Goal: Transaction & Acquisition: Purchase product/service

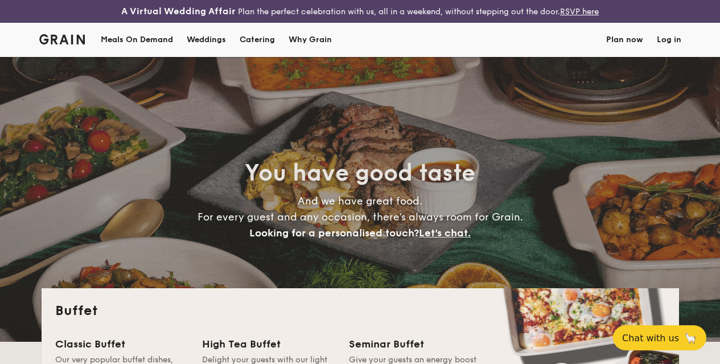
select select
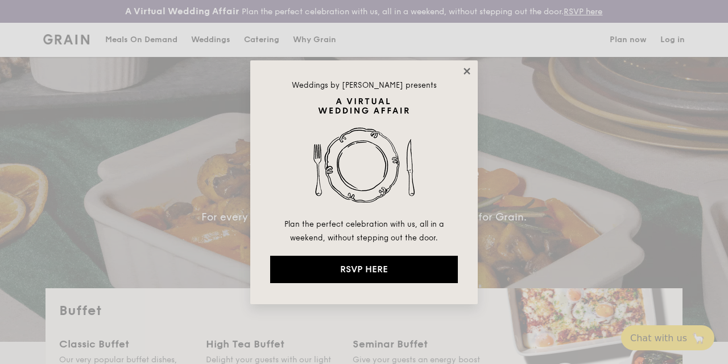
click at [469, 69] on icon at bounding box center [467, 71] width 6 height 6
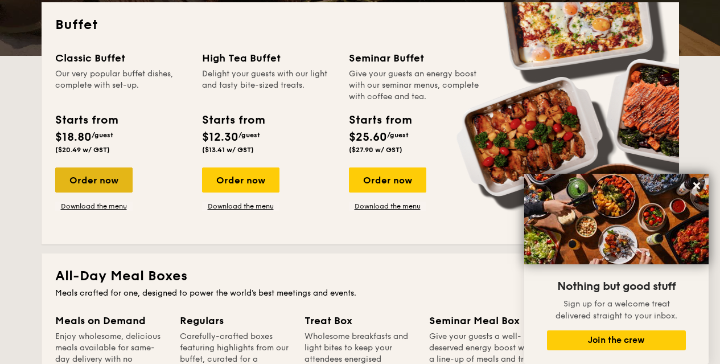
scroll to position [285, 0]
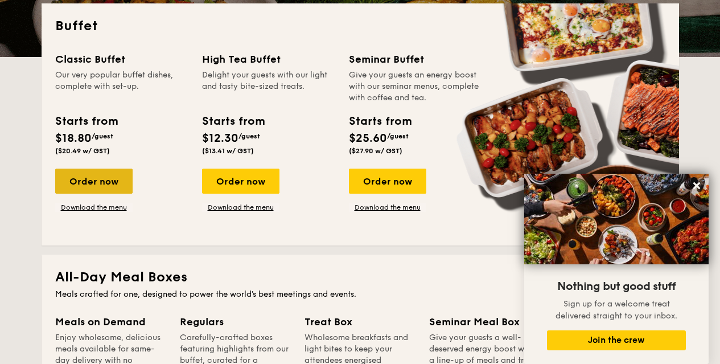
click at [106, 193] on div "Order now" at bounding box center [93, 180] width 77 height 25
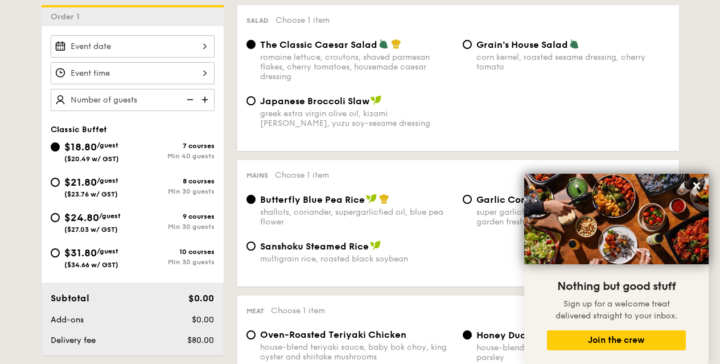
scroll to position [340, 0]
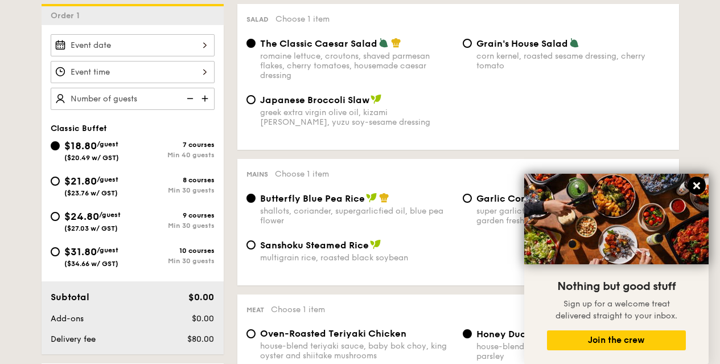
click at [693, 184] on icon at bounding box center [696, 185] width 10 height 10
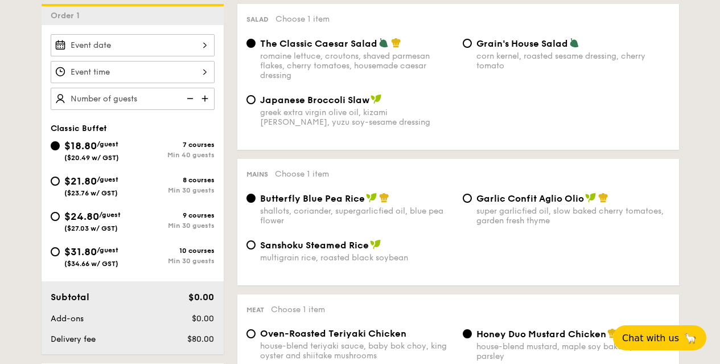
click at [524, 204] on span "Garlic Confit Aglio Olio" at bounding box center [530, 198] width 108 height 11
click at [472, 203] on input "Garlic Confit Aglio Olio super garlicfied oil, slow baked cherry tomatoes, gard…" at bounding box center [467, 197] width 9 height 9
radio input "true"
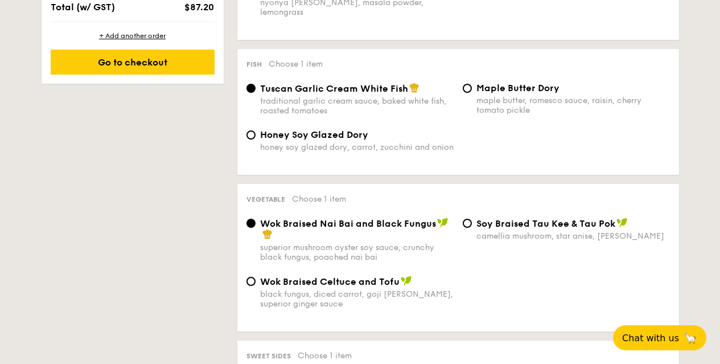
scroll to position [737, 0]
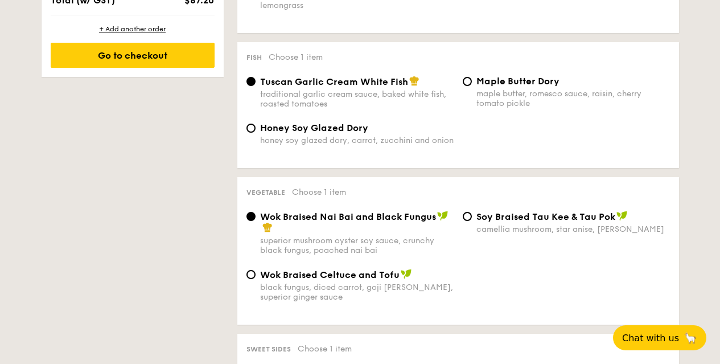
click at [473, 225] on label "⁠Soy Braised Tau Kee & Tau Pok camellia mushroom, star anise, goji [PERSON_NAME]" at bounding box center [566, 228] width 207 height 11
click at [472, 221] on input "⁠Soy Braised Tau Kee & Tau Pok camellia mushroom, star anise, goji [PERSON_NAME]" at bounding box center [467, 216] width 9 height 9
radio input "true"
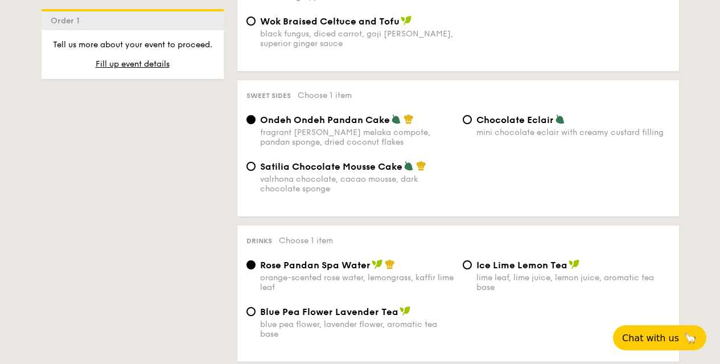
scroll to position [1020, 0]
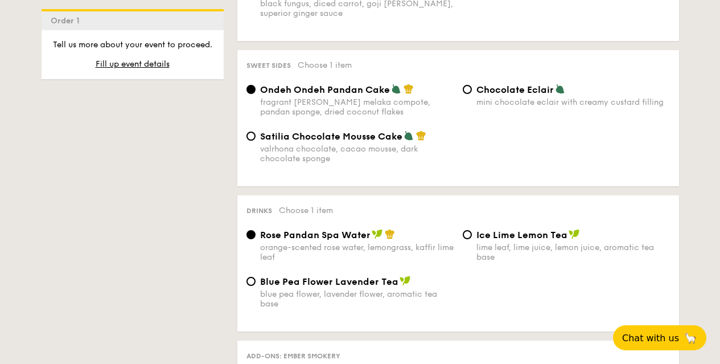
click at [481, 236] on span "Ice Lime Lemon Tea" at bounding box center [521, 234] width 91 height 11
click at [472, 236] on input "Ice Lime Lemon Tea lime leaf, lime juice, lemon juice, aromatic tea base" at bounding box center [467, 234] width 9 height 9
radio input "true"
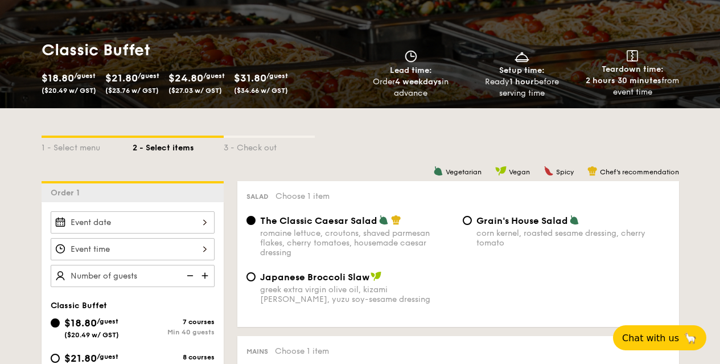
scroll to position [170, 0]
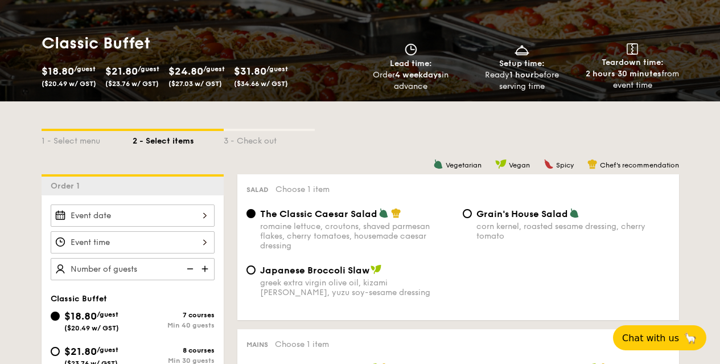
select select
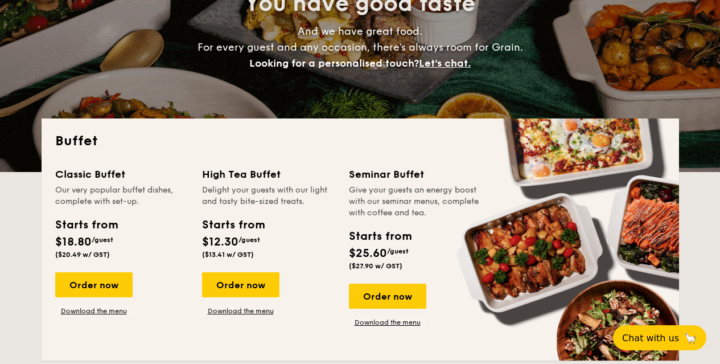
scroll to position [279, 0]
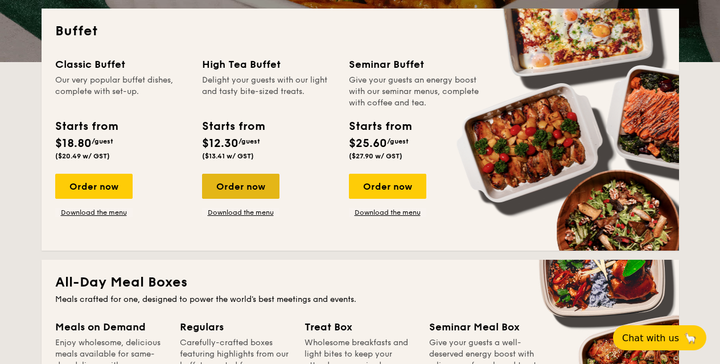
click at [265, 199] on div "Order now" at bounding box center [240, 186] width 77 height 25
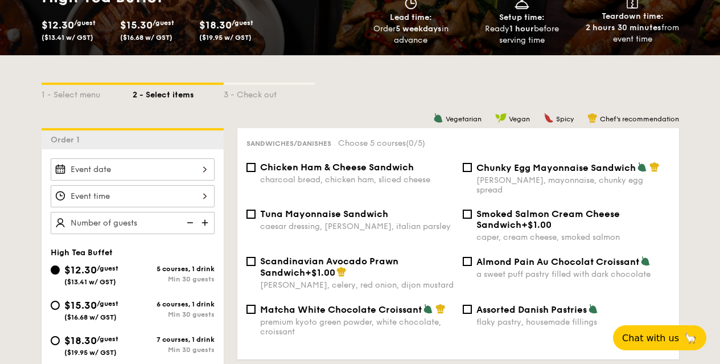
scroll to position [257, 0]
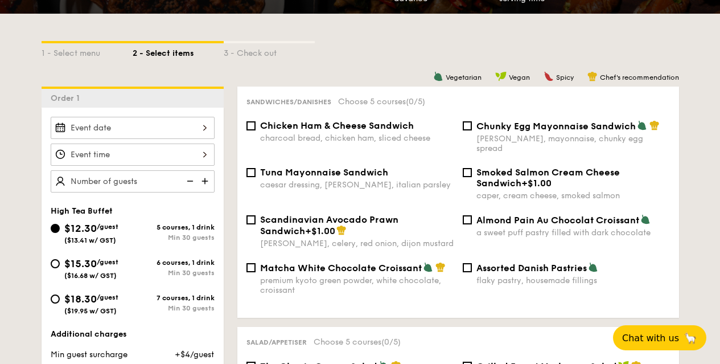
click at [510, 131] on span "Chunky Egg Mayonnaise Sandwich" at bounding box center [555, 126] width 159 height 11
click at [472, 130] on input "Chunky Egg Mayonnaise Sandwich dijon mustard, mayonnaise, chunky egg spread" at bounding box center [467, 125] width 9 height 9
checkbox input "true"
click at [403, 131] on span "Chicken Ham & Cheese Sandwich" at bounding box center [337, 125] width 154 height 11
click at [256, 130] on input "Chicken Ham & Cheese Sandwich charcoal bread, chicken ham, sliced cheese" at bounding box center [250, 125] width 9 height 9
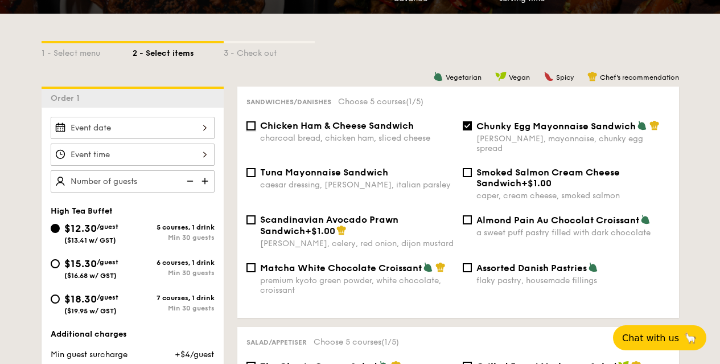
checkbox input "true"
click at [395, 171] on div "Tuna Mayonnaise Sandwich" at bounding box center [356, 172] width 193 height 11
click at [256, 171] on input "Tuna Mayonnaise Sandwich caesar dressing, [GEOGRAPHIC_DATA], italian parsley" at bounding box center [250, 172] width 9 height 9
checkbox input "true"
click at [401, 267] on span "Matcha White Chocolate Croissant" at bounding box center [341, 267] width 162 height 11
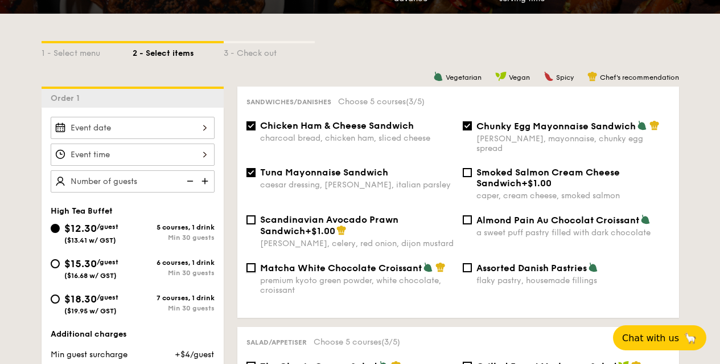
click at [256, 267] on input "Matcha White Chocolate Croissant premium kyoto green powder, white chocolate, c…" at bounding box center [250, 267] width 9 height 9
checkbox input "true"
click at [484, 219] on span "Almond Pain Au Chocolat Croissant" at bounding box center [557, 220] width 163 height 11
click at [472, 219] on input "Almond Pain Au Chocolat Croissant a sweet puff pastry filled with dark chocolate" at bounding box center [467, 219] width 9 height 9
click at [477, 220] on span "Almond Pain Au Chocolat Croissant" at bounding box center [557, 220] width 163 height 11
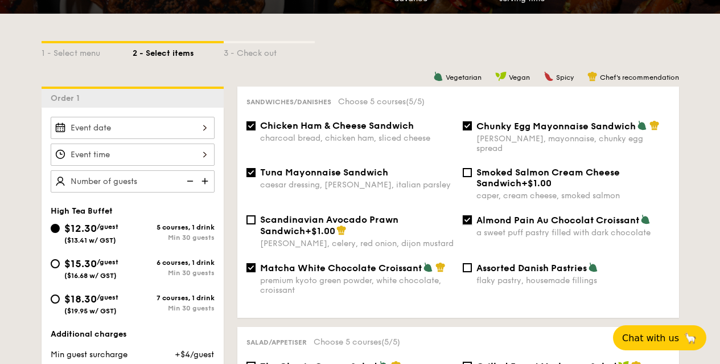
click at [472, 220] on input "Almond Pain Au Chocolat Croissant a sweet puff pastry filled with dark chocolate" at bounding box center [467, 219] width 9 height 9
checkbox input "false"
click at [341, 175] on span "Tuna Mayonnaise Sandwich" at bounding box center [324, 172] width 128 height 11
click at [256, 175] on input "Tuna Mayonnaise Sandwich caesar dressing, [GEOGRAPHIC_DATA], italian parsley" at bounding box center [250, 172] width 9 height 9
checkbox input "false"
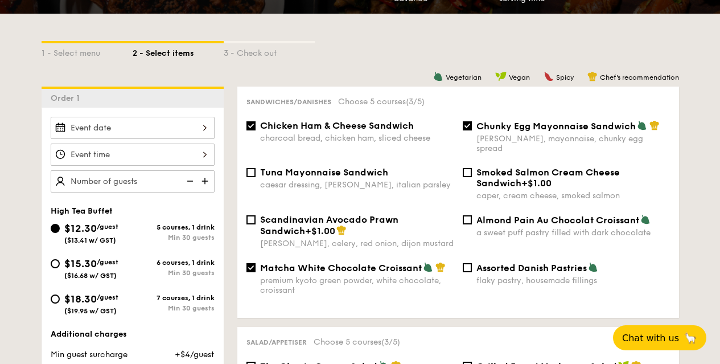
click at [309, 266] on span "Matcha White Chocolate Croissant" at bounding box center [341, 267] width 162 height 11
click at [256, 266] on input "Matcha White Chocolate Croissant premium kyoto green powder, white chocolate, c…" at bounding box center [250, 267] width 9 height 9
checkbox input "false"
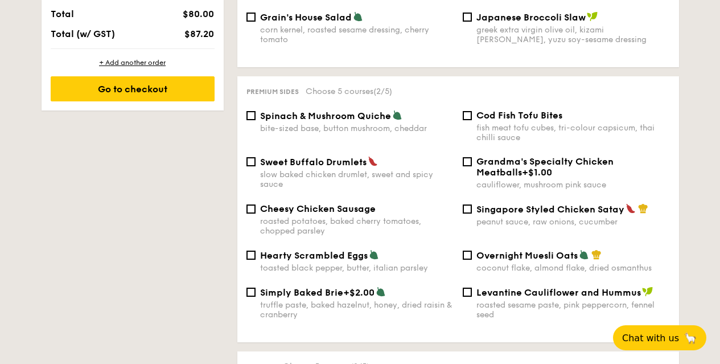
scroll to position [935, 0]
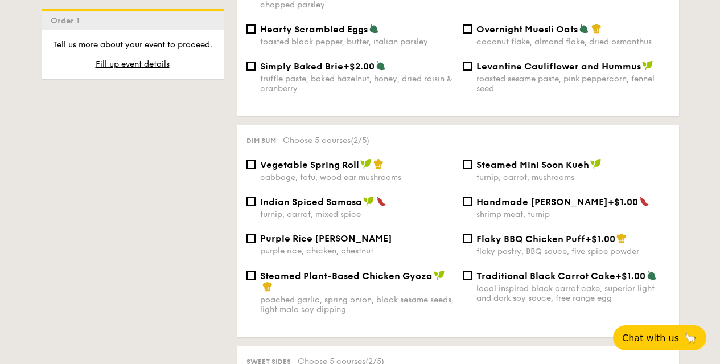
click at [346, 208] on div "Indian Spiced Samosa turnip, carrot, mixed spice" at bounding box center [356, 207] width 193 height 23
click at [256, 206] on input "Indian Spiced Samosa turnip, carrot, mixed spice" at bounding box center [250, 201] width 9 height 9
checkbox input "true"
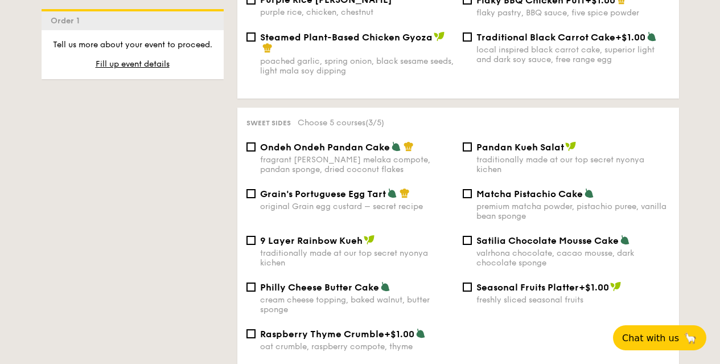
scroll to position [1217, 0]
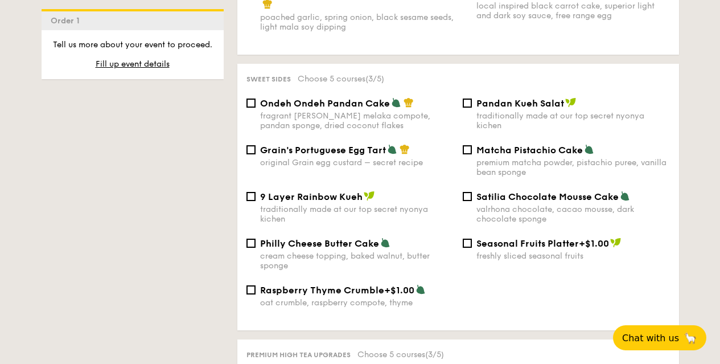
click at [359, 111] on div "fragrant [PERSON_NAME] melaka compote, pandan sponge, dried coconut flakes" at bounding box center [356, 120] width 193 height 19
click at [256, 108] on input "Ondeh Ondeh Pandan Cake fragrant [PERSON_NAME] melaka compote, pandan sponge, d…" at bounding box center [250, 102] width 9 height 9
checkbox input "true"
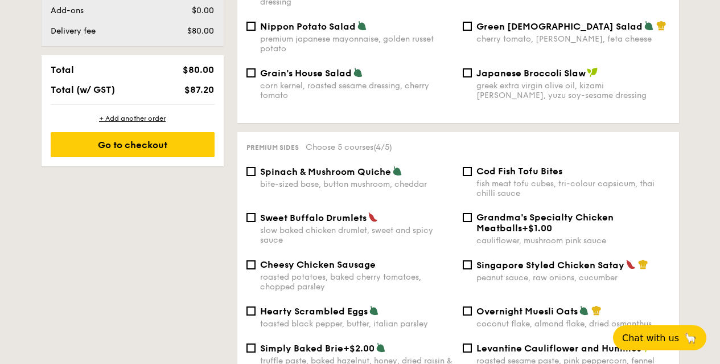
scroll to position [652, 0]
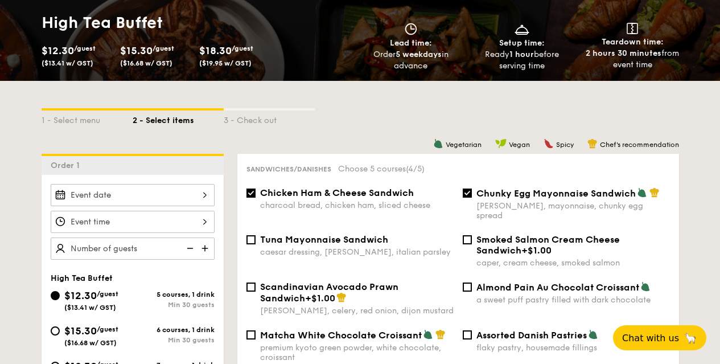
select select
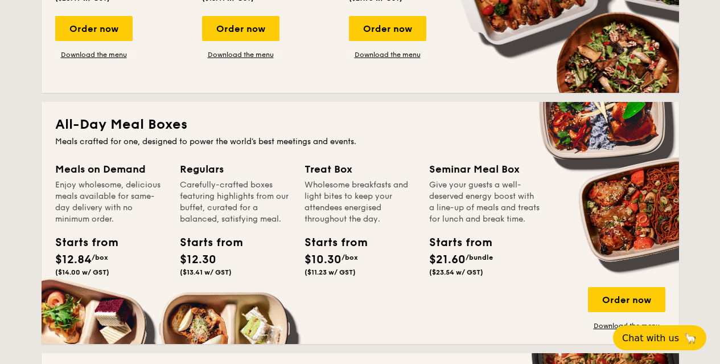
scroll to position [450, 0]
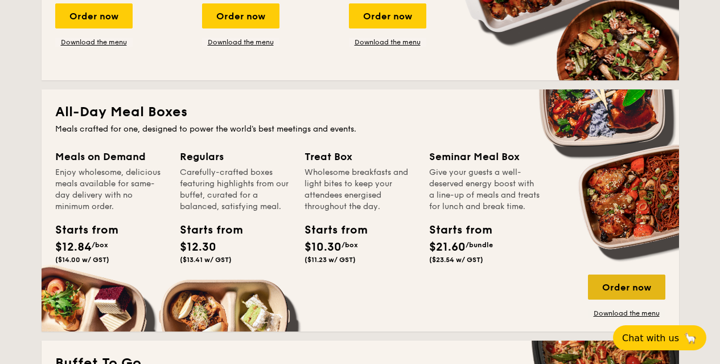
click at [604, 294] on div "Order now" at bounding box center [626, 286] width 77 height 25
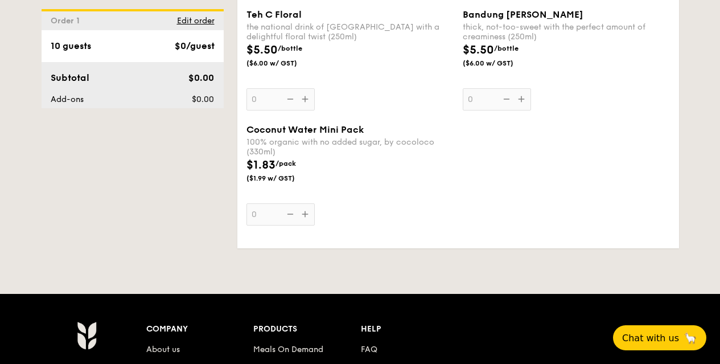
scroll to position [2456, 0]
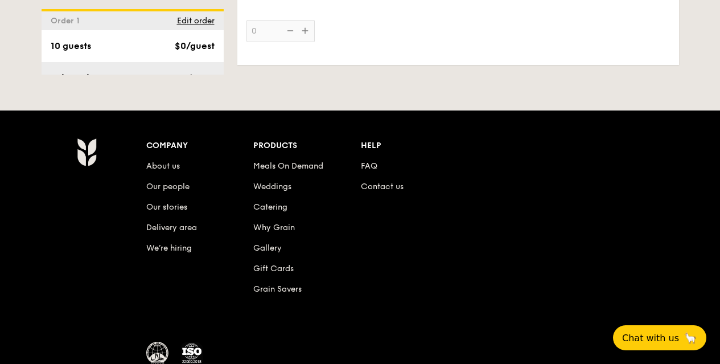
select select
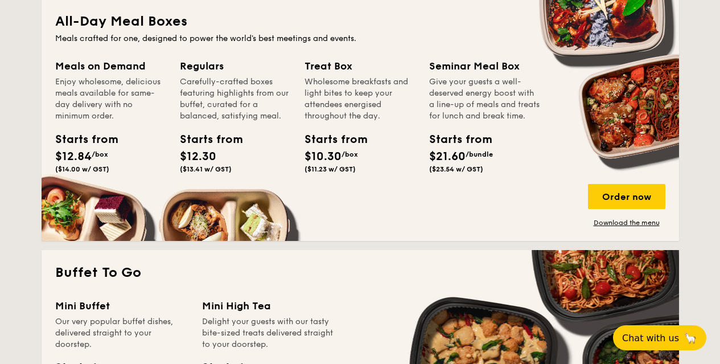
scroll to position [582, 0]
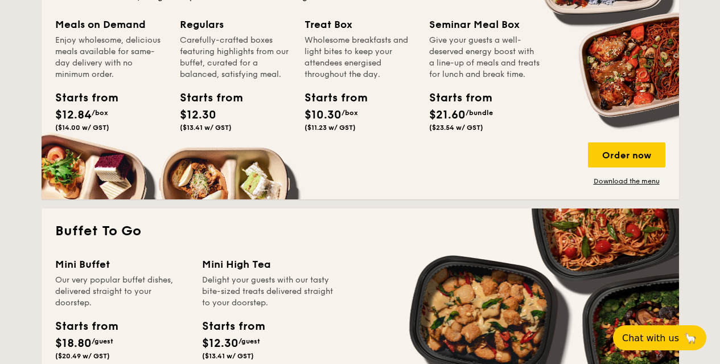
click at [233, 179] on div "Meals on Demand Enjoy wholesome, delicious meals available for same-day deliver…" at bounding box center [360, 101] width 610 height 169
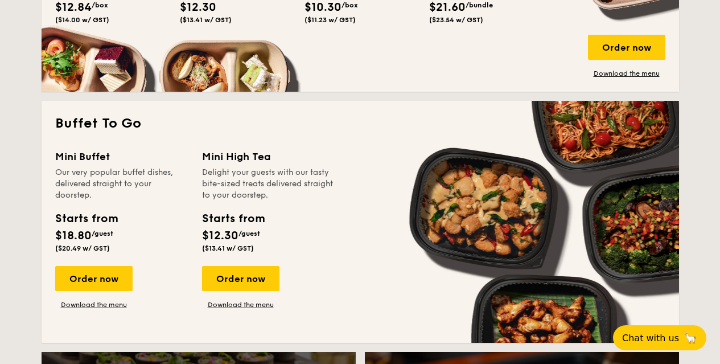
scroll to position [695, 0]
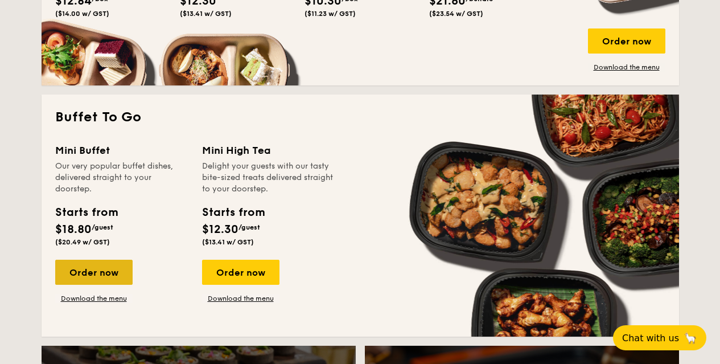
click at [98, 279] on div "Order now" at bounding box center [93, 271] width 77 height 25
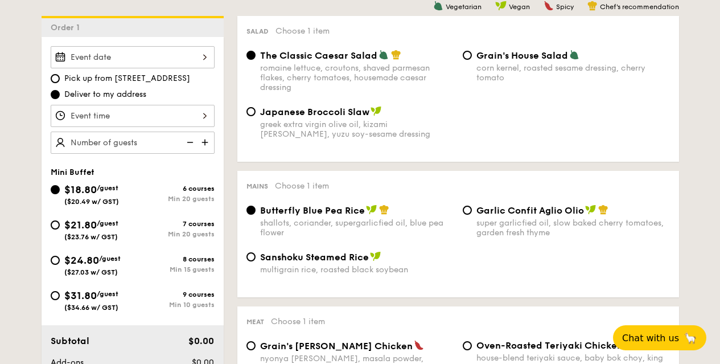
scroll to position [294, 0]
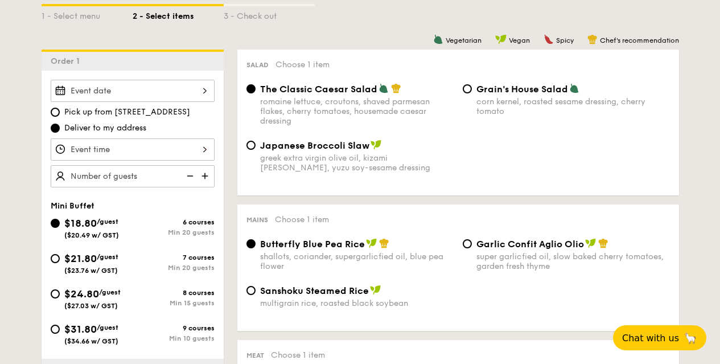
click at [525, 249] on span "Garlic Confit Aglio Olio" at bounding box center [530, 243] width 108 height 11
click at [472, 248] on input "Garlic Confit Aglio Olio super garlicfied oil, slow baked cherry tomatoes, gard…" at bounding box center [467, 243] width 9 height 9
radio input "true"
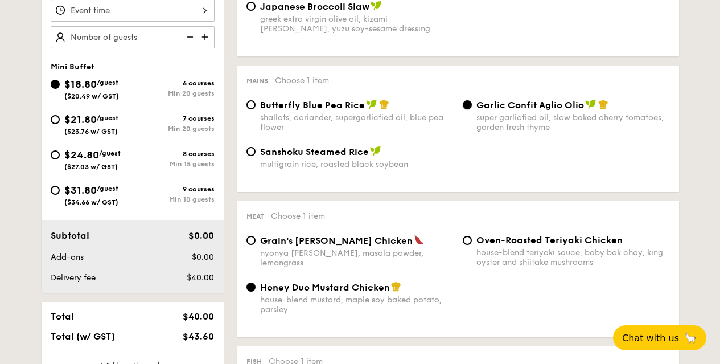
scroll to position [465, 0]
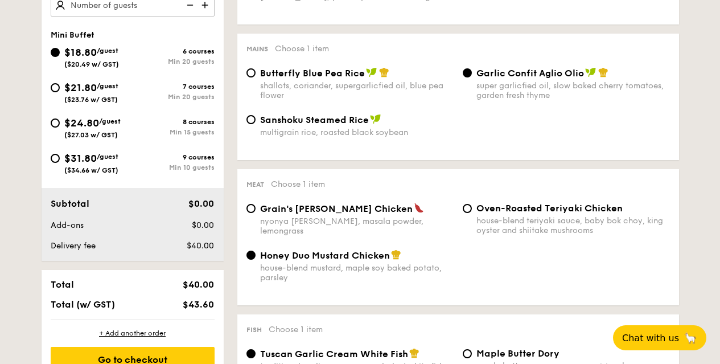
click at [343, 214] on span "Grain's [PERSON_NAME] Chicken" at bounding box center [336, 208] width 153 height 11
click at [256, 213] on input "Grain's [PERSON_NAME] Chicken nyonya [PERSON_NAME], masala powder, lemongrass" at bounding box center [250, 208] width 9 height 9
radio input "true"
click at [381, 261] on span "Honey Duo Mustard Chicken" at bounding box center [325, 255] width 130 height 11
click at [256, 259] on input "Honey Duo Mustard Chicken house-blend mustard, maple soy baked potato, parsley" at bounding box center [250, 254] width 9 height 9
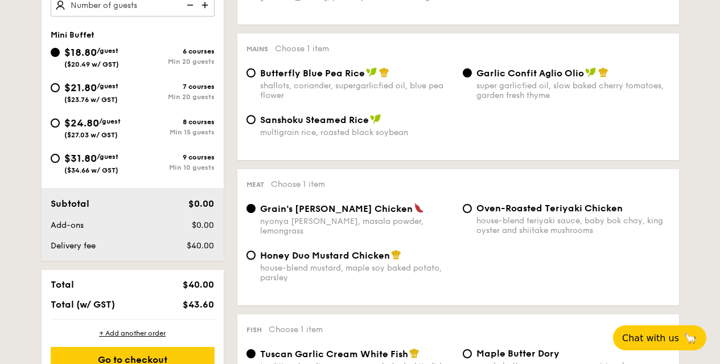
radio input "true"
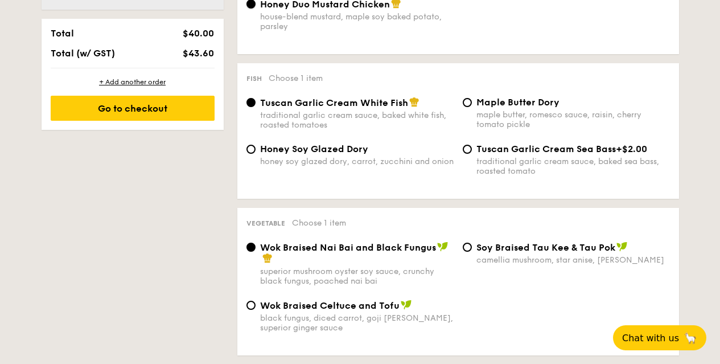
scroll to position [749, 0]
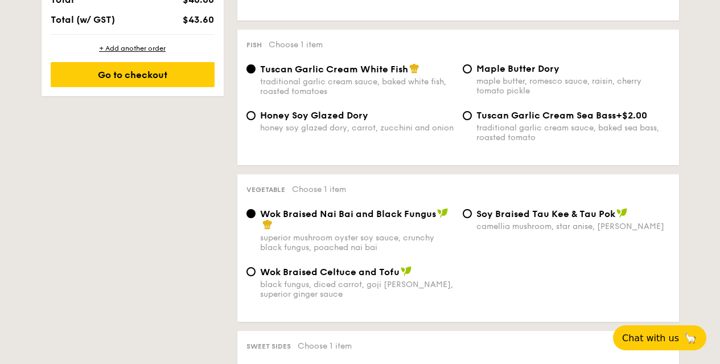
click at [493, 231] on div "camellia mushroom, star anise, [PERSON_NAME]" at bounding box center [572, 226] width 193 height 10
click at [472, 218] on input "⁠Soy Braised Tau Kee & Tau Pok camellia mushroom, star anise, goji [PERSON_NAME]" at bounding box center [467, 213] width 9 height 9
radio input "true"
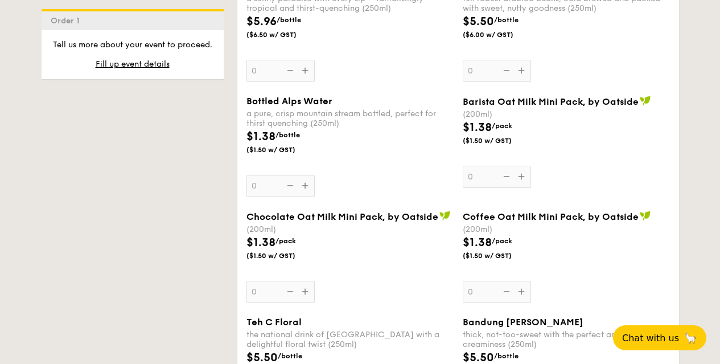
scroll to position [2230, 0]
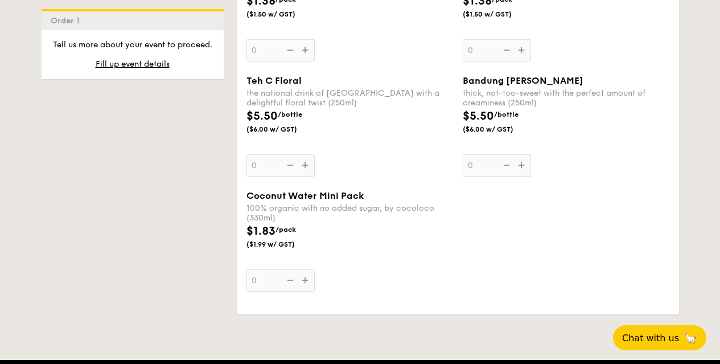
select select
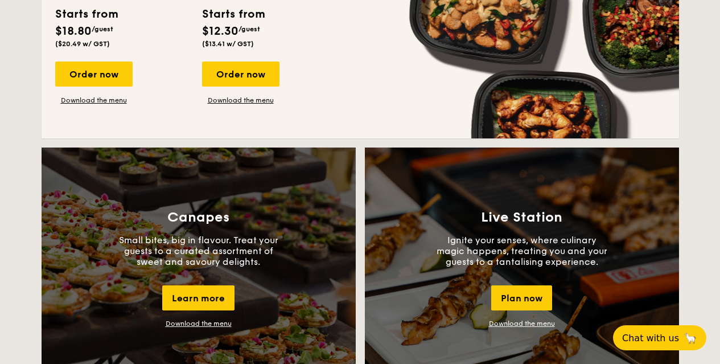
scroll to position [804, 0]
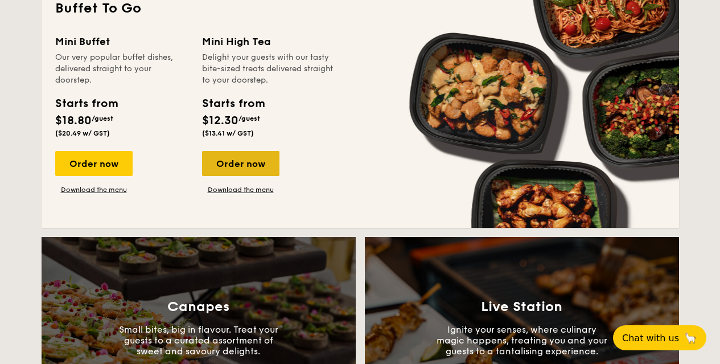
click at [242, 176] on div "Order now" at bounding box center [240, 163] width 77 height 25
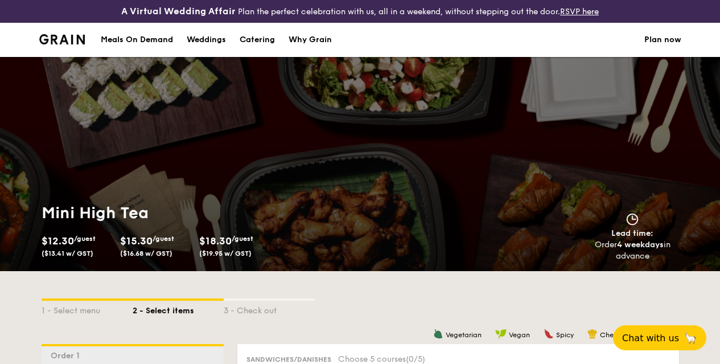
scroll to position [1697, 0]
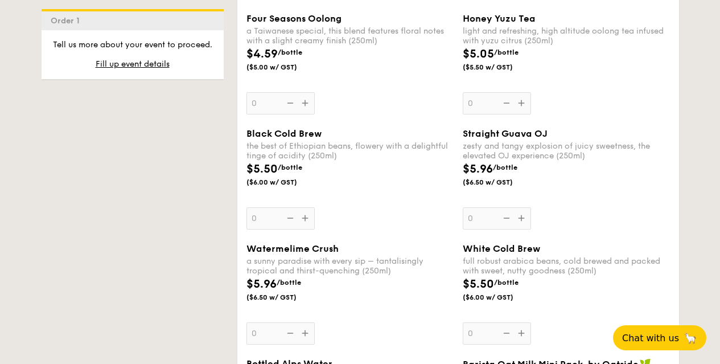
checkbox input "true"
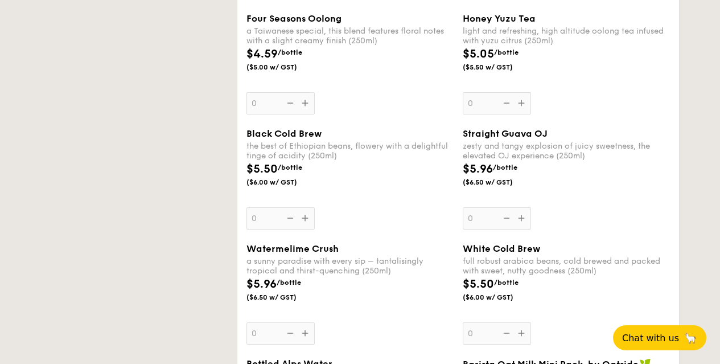
scroll to position [211, 0]
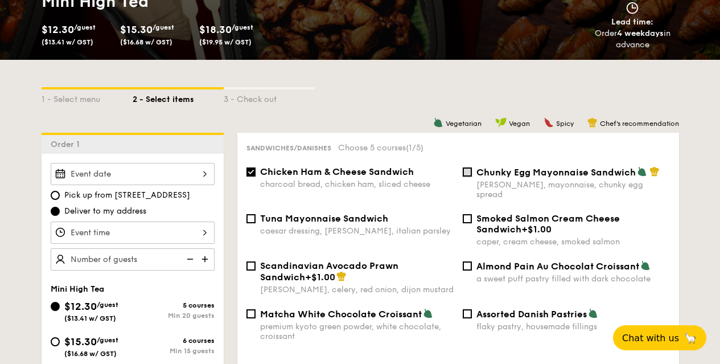
click at [464, 176] on input "Chunky Egg Mayonnaise Sandwich dijon mustard, mayonnaise, chunky egg spread" at bounding box center [467, 171] width 9 height 9
checkbox input "true"
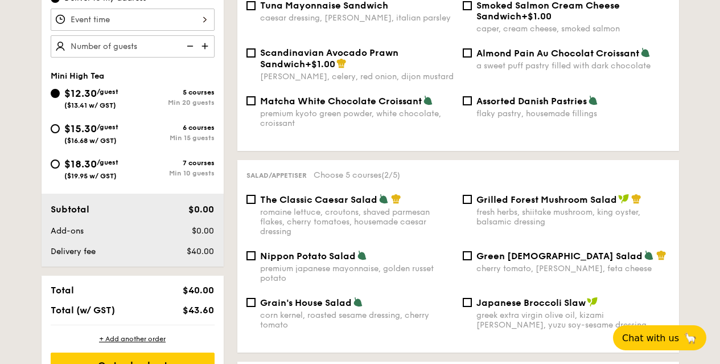
scroll to position [438, 0]
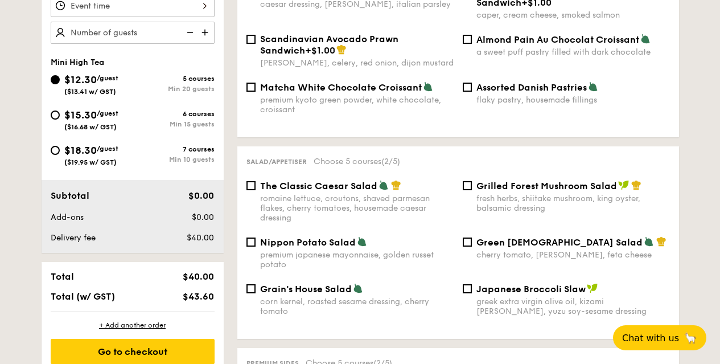
click at [340, 189] on span "The Classic Caesar Salad" at bounding box center [318, 185] width 117 height 11
click at [256, 189] on input "The Classic Caesar Salad romaine lettuce, croutons, shaved parmesan flakes, che…" at bounding box center [250, 185] width 9 height 9
click at [340, 189] on span "The Classic Caesar Salad" at bounding box center [318, 185] width 117 height 11
click at [256, 189] on input "The Classic Caesar Salad romaine lettuce, croutons, shaved parmesan flakes, che…" at bounding box center [250, 185] width 9 height 9
checkbox input "false"
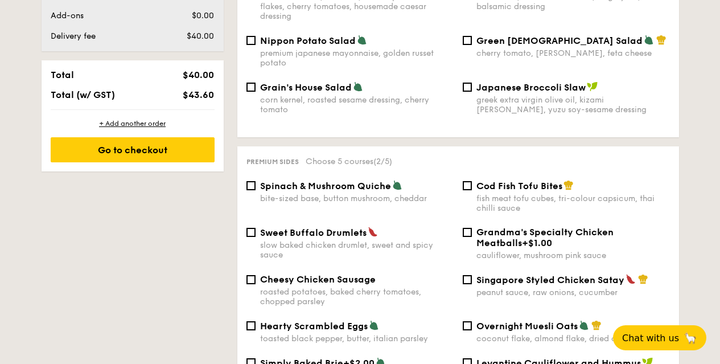
scroll to position [665, 0]
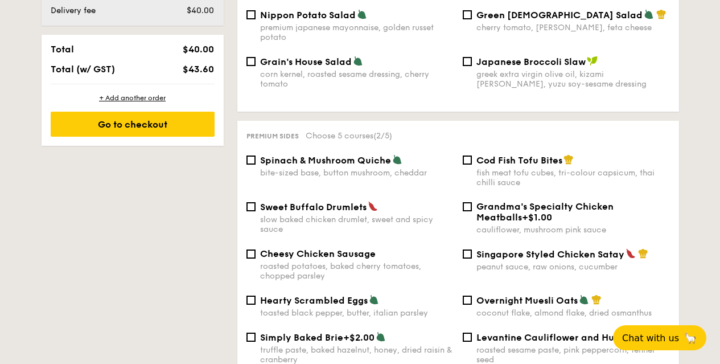
click at [372, 175] on div "bite-sized base, button mushroom, cheddar" at bounding box center [356, 173] width 193 height 10
click at [256, 164] on input "Spinach & Mushroom Quiche bite-sized base, button mushroom, cheddar" at bounding box center [250, 159] width 9 height 9
checkbox input "true"
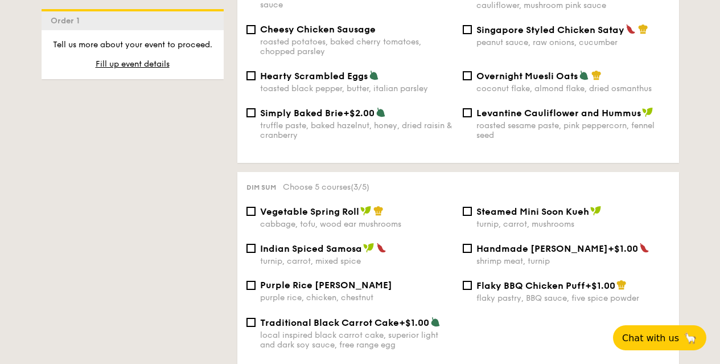
scroll to position [892, 0]
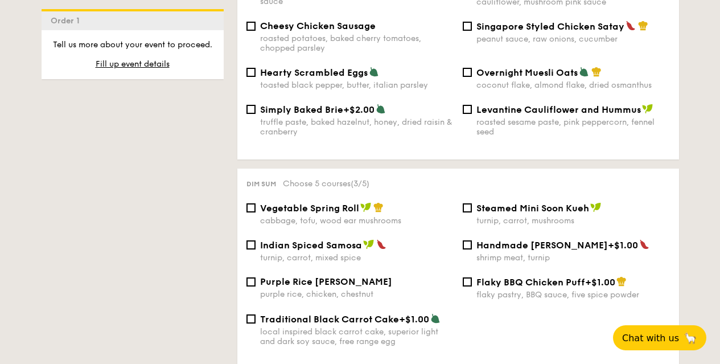
click at [343, 255] on div "turnip, carrot, mixed spice" at bounding box center [356, 258] width 193 height 10
click at [256, 249] on input "Indian Spiced Samosa turnip, carrot, mixed spice" at bounding box center [250, 244] width 9 height 9
checkbox input "true"
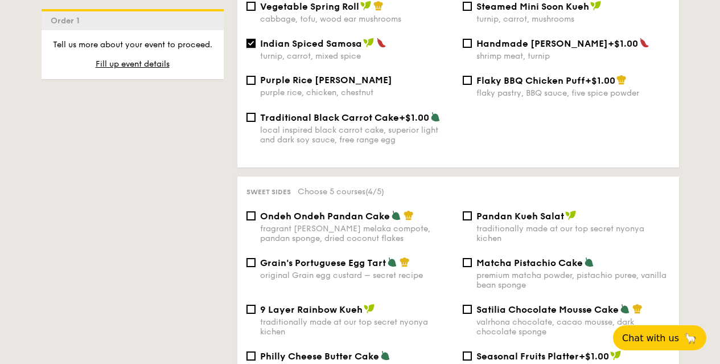
scroll to position [1119, 0]
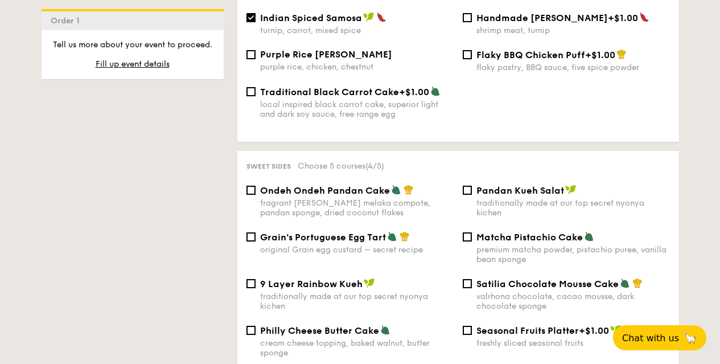
click at [361, 196] on span "Ondeh Ondeh Pandan Cake" at bounding box center [325, 190] width 130 height 11
click at [256, 195] on input "Ondeh Ondeh Pandan Cake fragrant [PERSON_NAME] melaka compote, pandan sponge, d…" at bounding box center [250, 190] width 9 height 9
checkbox input "true"
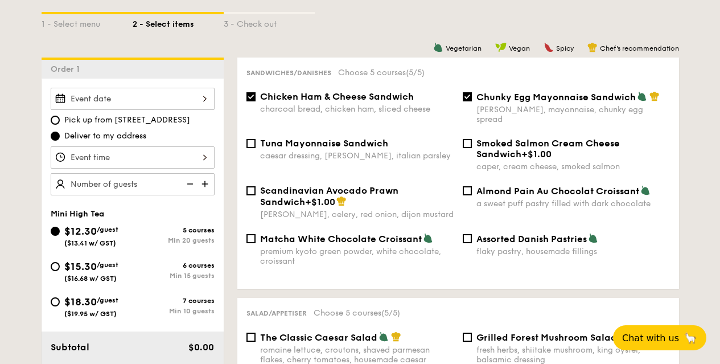
scroll to position [267, 0]
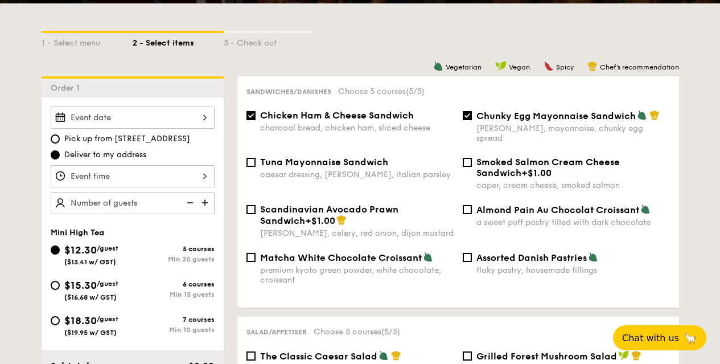
click at [360, 121] on span "Chicken Ham & Cheese Sandwich" at bounding box center [337, 115] width 154 height 11
click at [256, 120] on input "Chicken Ham & Cheese Sandwich charcoal bread, chicken ham, sliced cheese" at bounding box center [250, 115] width 9 height 9
checkbox input "false"
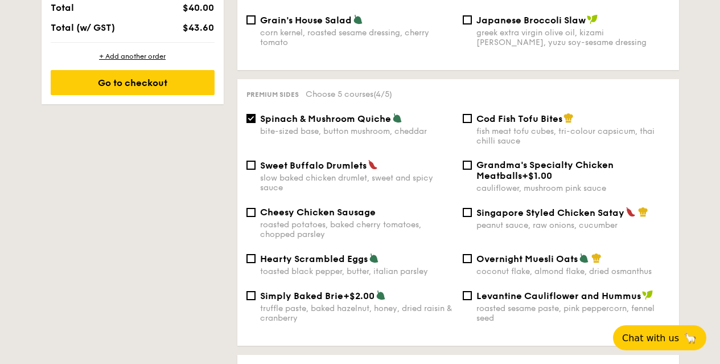
scroll to position [722, 0]
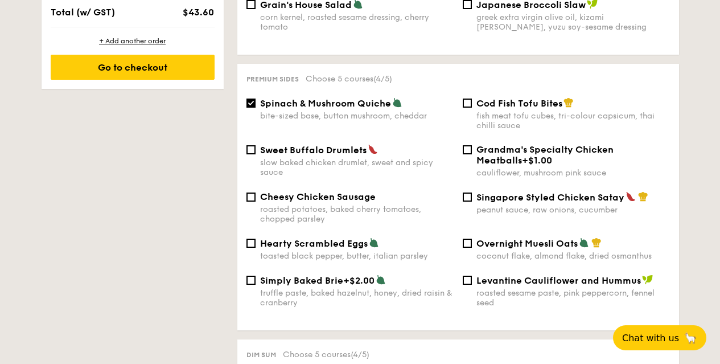
click at [500, 200] on span "Singapore Styled Chicken Satay" at bounding box center [550, 197] width 148 height 11
click at [472, 200] on input "Singapore Styled Chicken Satay peanut sauce, raw onions, cucumber" at bounding box center [467, 196] width 9 height 9
checkbox input "true"
click at [336, 195] on span "Cheesy Chicken Sausage" at bounding box center [318, 196] width 116 height 11
click at [256, 195] on input "Cheesy Chicken Sausage roasted potatoes, baked cherry tomatoes, chopped parsley" at bounding box center [250, 196] width 9 height 9
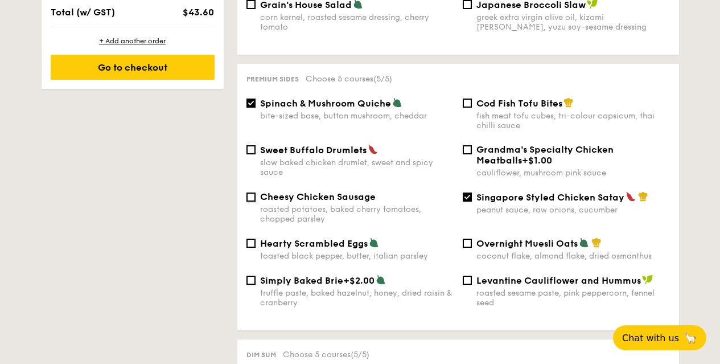
checkbox input "true"
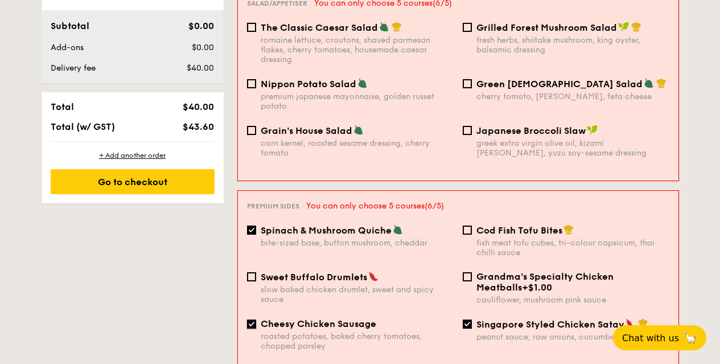
scroll to position [608, 0]
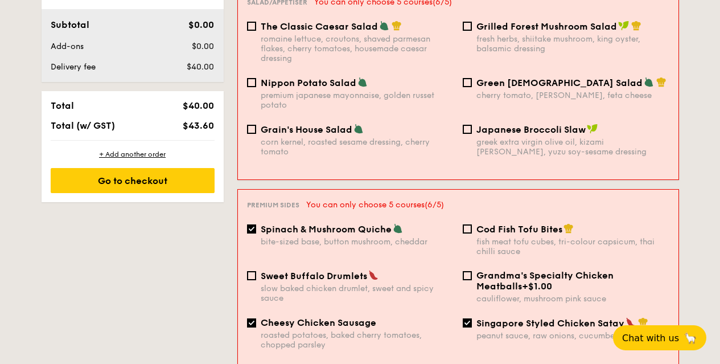
click at [357, 224] on span "Spinach & Mushroom Quiche" at bounding box center [326, 229] width 131 height 11
click at [256, 224] on input "Spinach & Mushroom Quiche bite-sized base, button mushroom, cheddar" at bounding box center [251, 228] width 9 height 9
checkbox input "false"
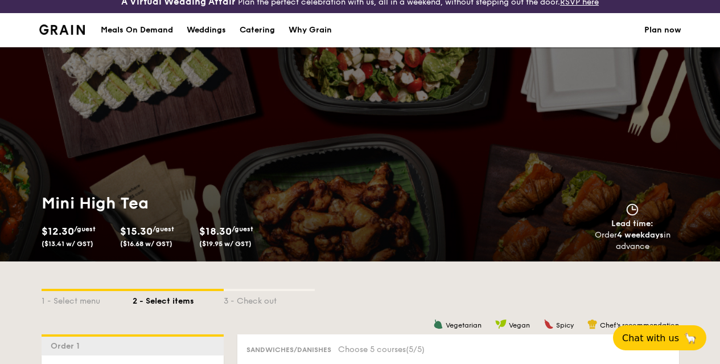
scroll to position [0, 0]
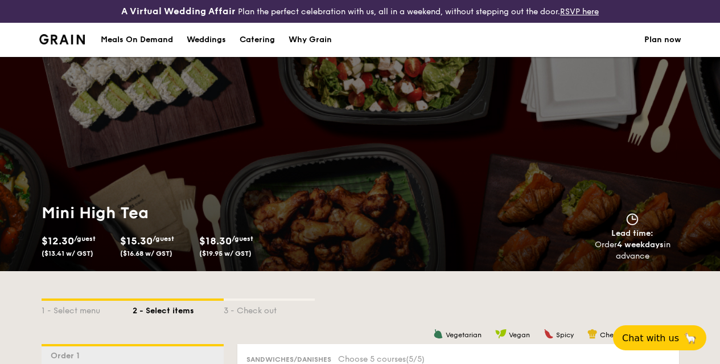
click at [205, 48] on div "Weddings" at bounding box center [206, 40] width 39 height 34
